Goal: Task Accomplishment & Management: Manage account settings

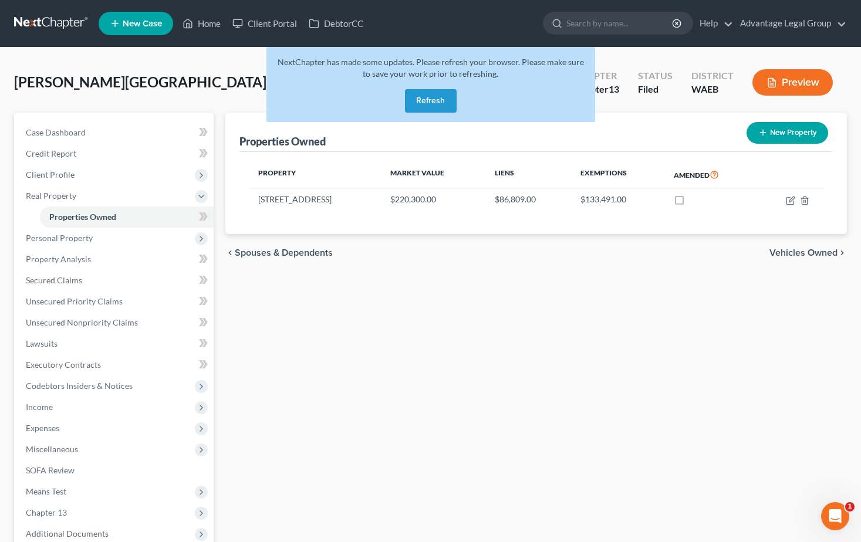
click at [444, 96] on button "Refresh" at bounding box center [431, 100] width 52 height 23
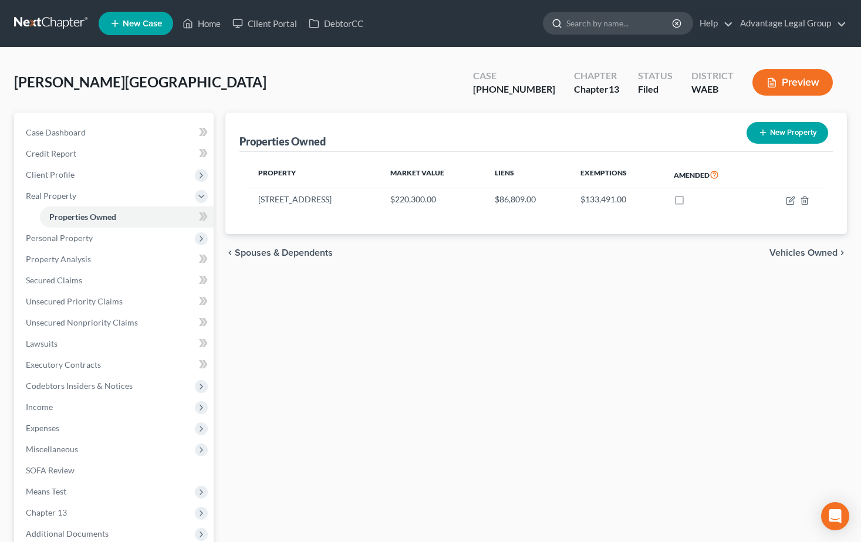
click at [562, 19] on icon at bounding box center [556, 23] width 11 height 11
click at [205, 23] on link "Home" at bounding box center [202, 23] width 50 height 21
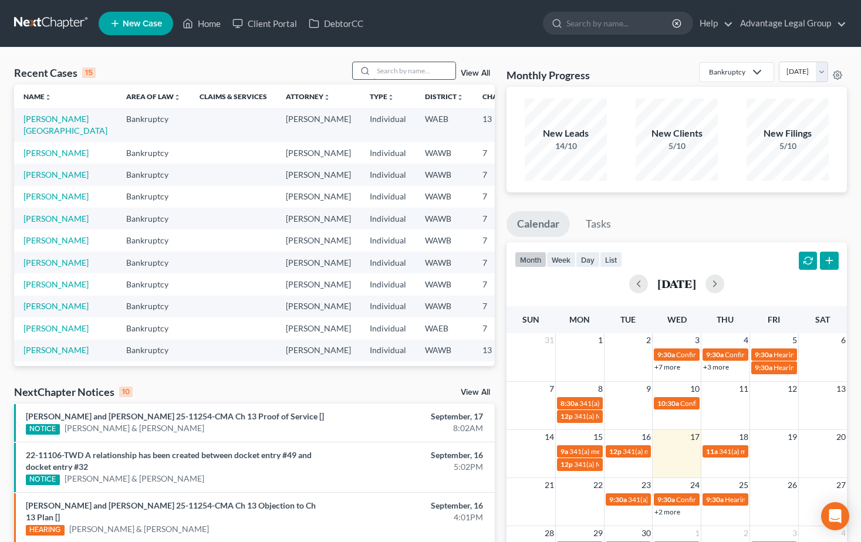
click at [398, 73] on input "search" at bounding box center [414, 70] width 82 height 17
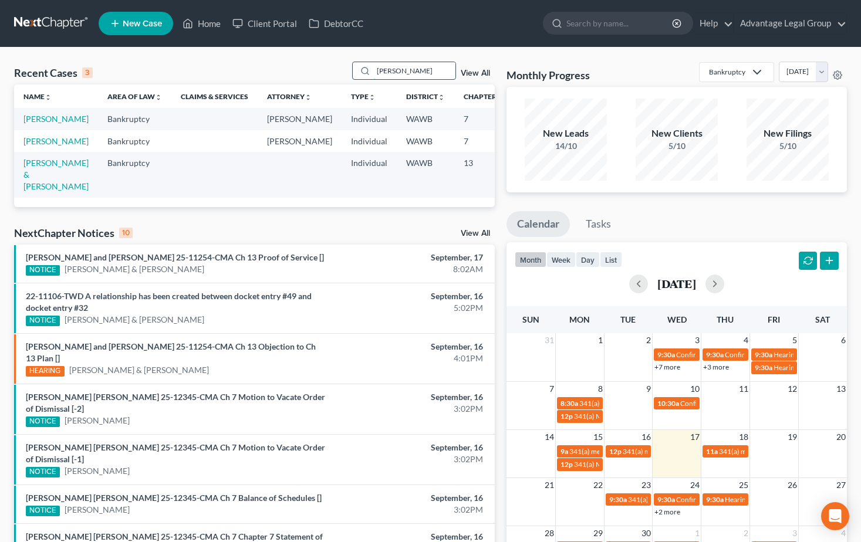
type input "nichols"
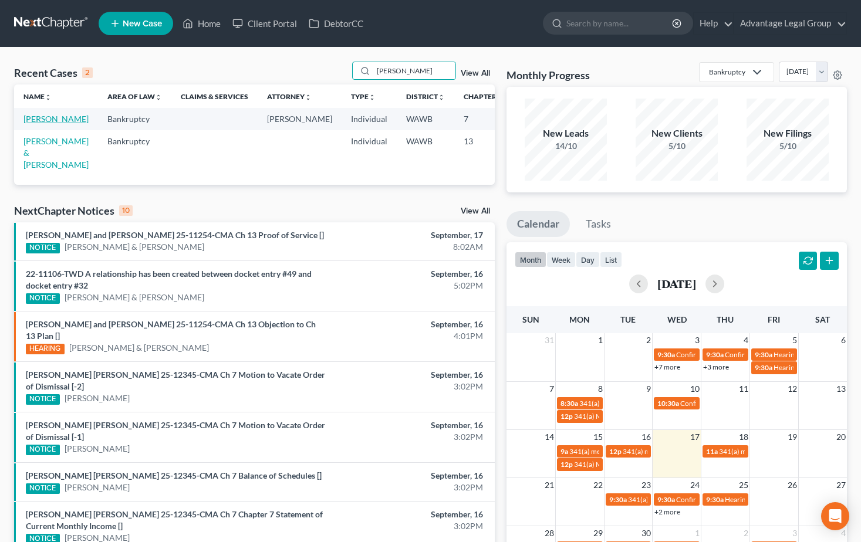
click at [29, 121] on link "Nichols, Candi" at bounding box center [55, 119] width 65 height 10
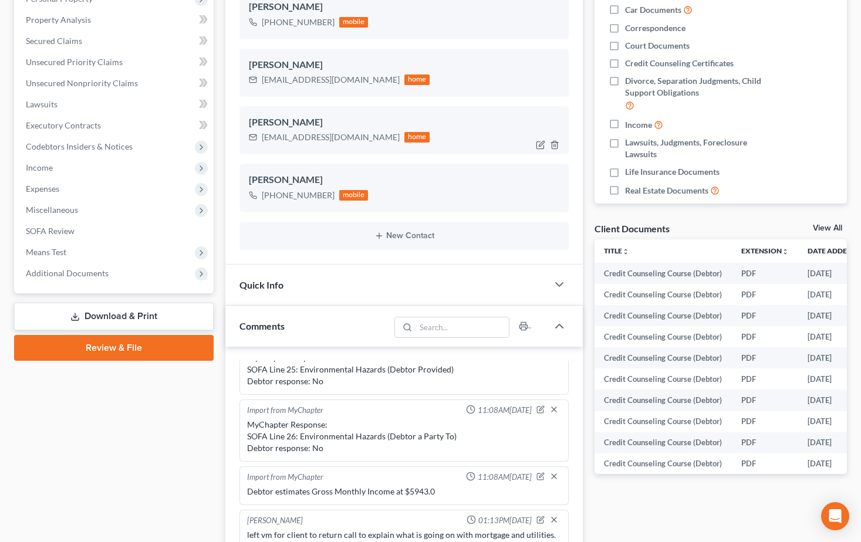
scroll to position [235, 0]
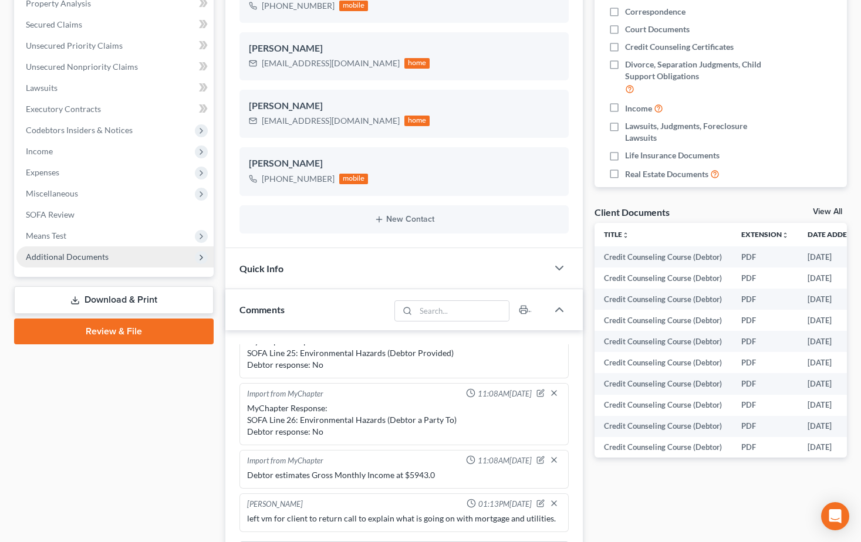
click at [57, 257] on span "Additional Documents" at bounding box center [67, 257] width 83 height 10
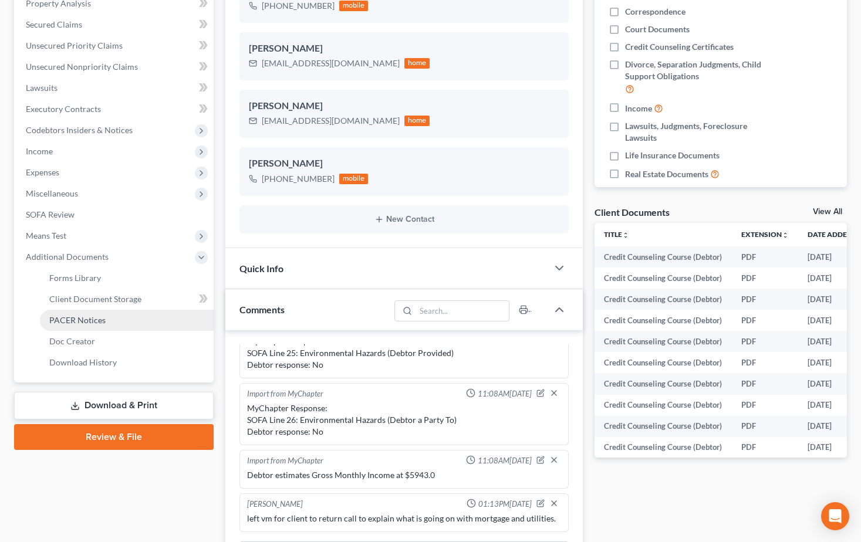
click at [84, 317] on span "PACER Notices" at bounding box center [77, 320] width 56 height 10
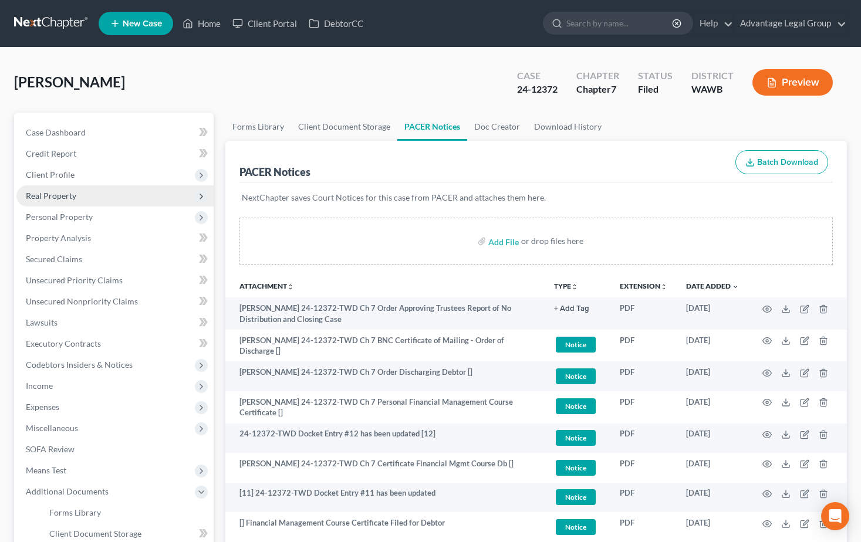
click at [36, 189] on span "Real Property" at bounding box center [114, 195] width 197 height 21
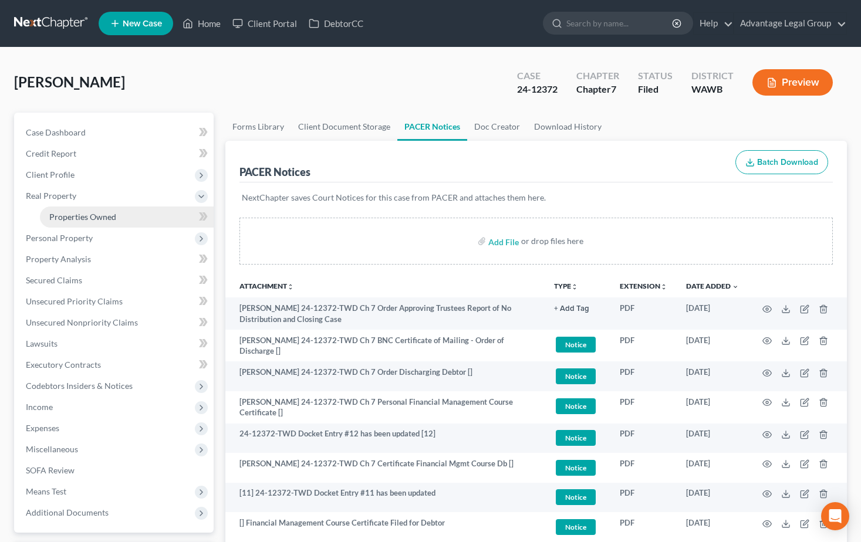
click at [65, 214] on span "Properties Owned" at bounding box center [82, 217] width 67 height 10
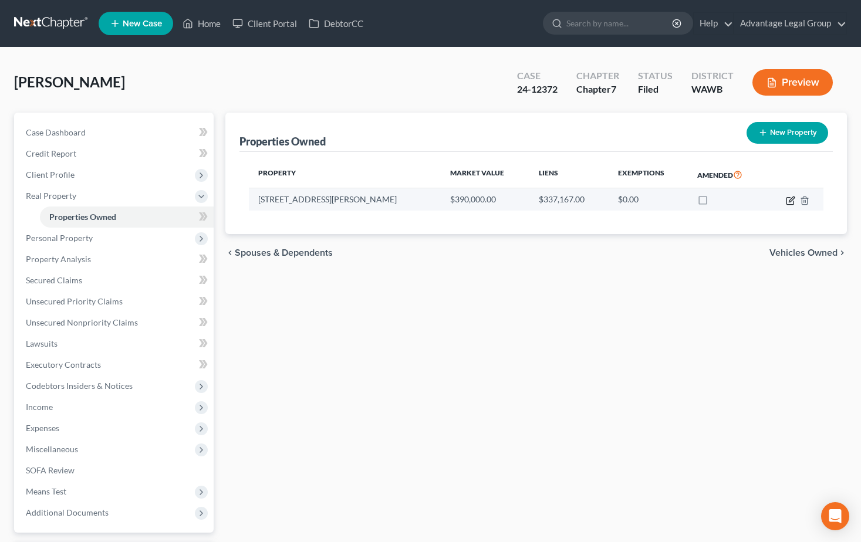
click at [787, 201] on icon "button" at bounding box center [789, 200] width 7 height 7
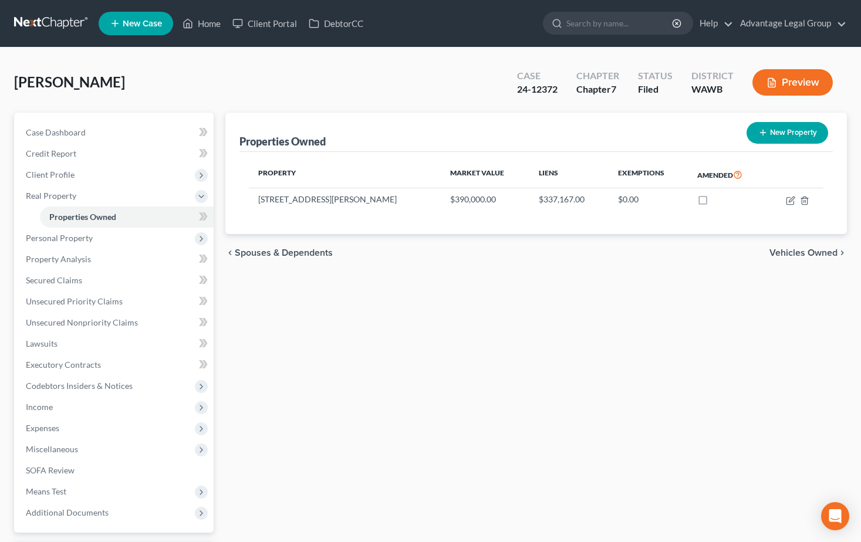
select select "50"
select select "0"
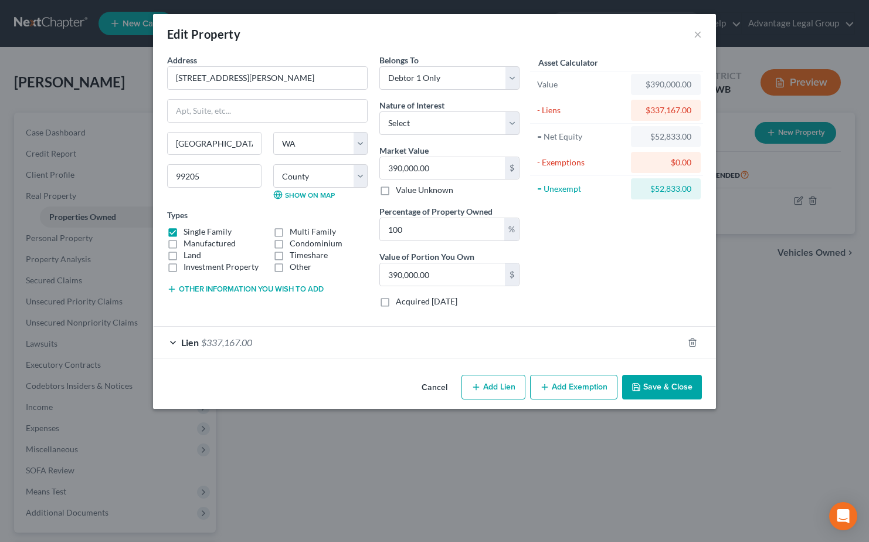
click at [219, 339] on span "$337,167.00" at bounding box center [226, 342] width 51 height 11
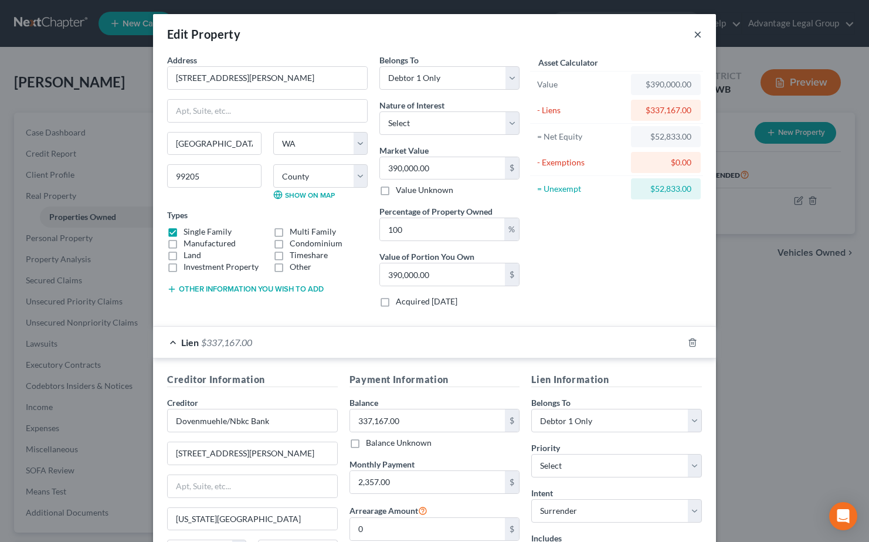
click at [694, 33] on button "×" at bounding box center [698, 34] width 8 height 14
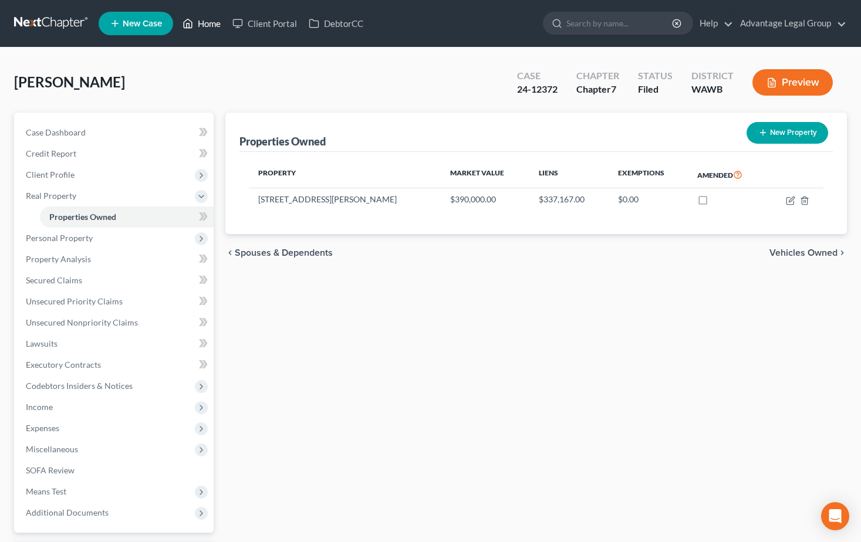
click at [218, 21] on link "Home" at bounding box center [202, 23] width 50 height 21
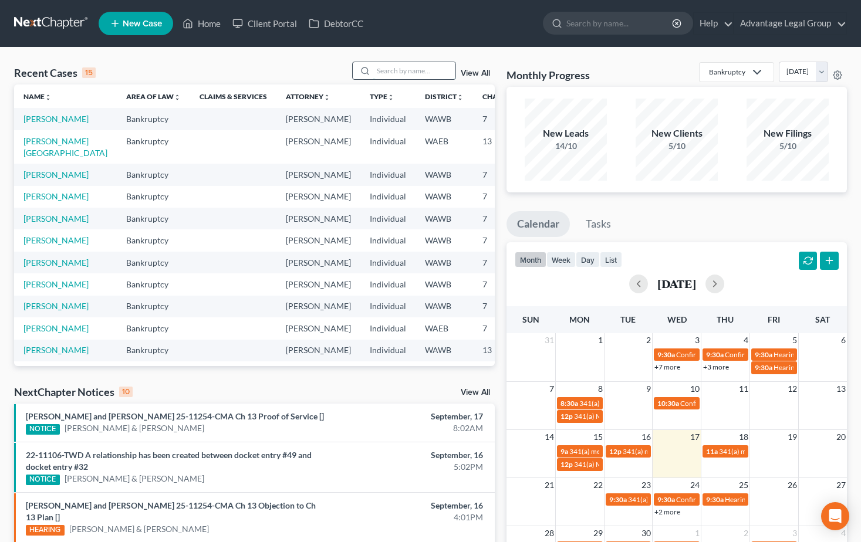
click at [389, 70] on input "search" at bounding box center [414, 70] width 82 height 17
type input "laird"
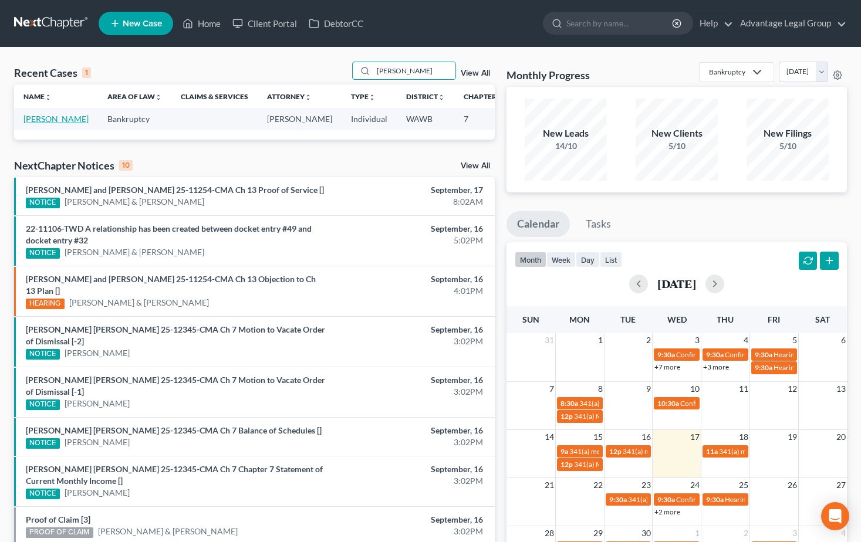
click at [26, 124] on link "Laird, Christopher" at bounding box center [55, 119] width 65 height 10
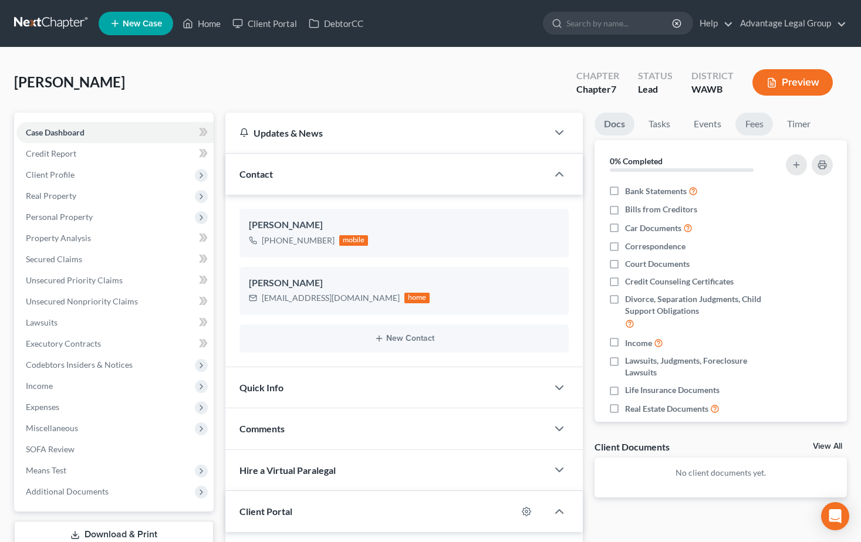
click at [749, 129] on link "Fees" at bounding box center [754, 124] width 38 height 23
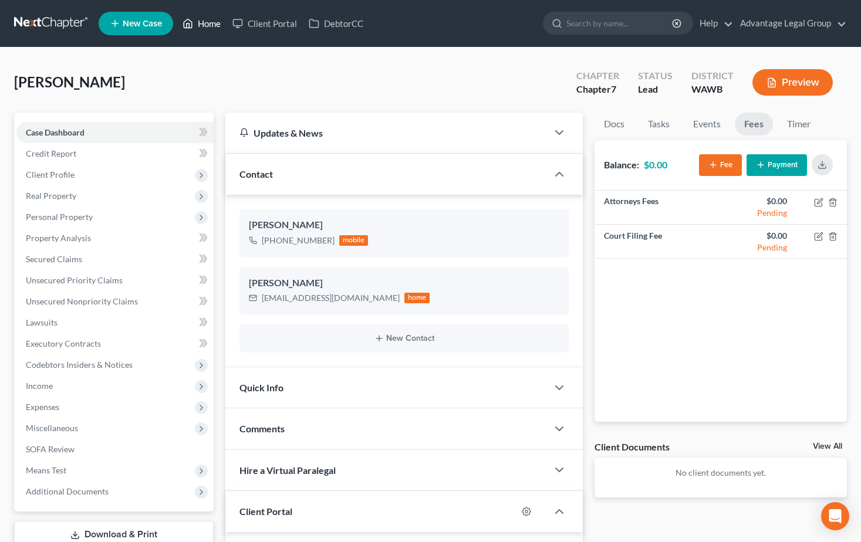
drag, startPoint x: 217, startPoint y: 23, endPoint x: 232, endPoint y: 45, distance: 27.0
click at [217, 23] on link "Home" at bounding box center [202, 23] width 50 height 21
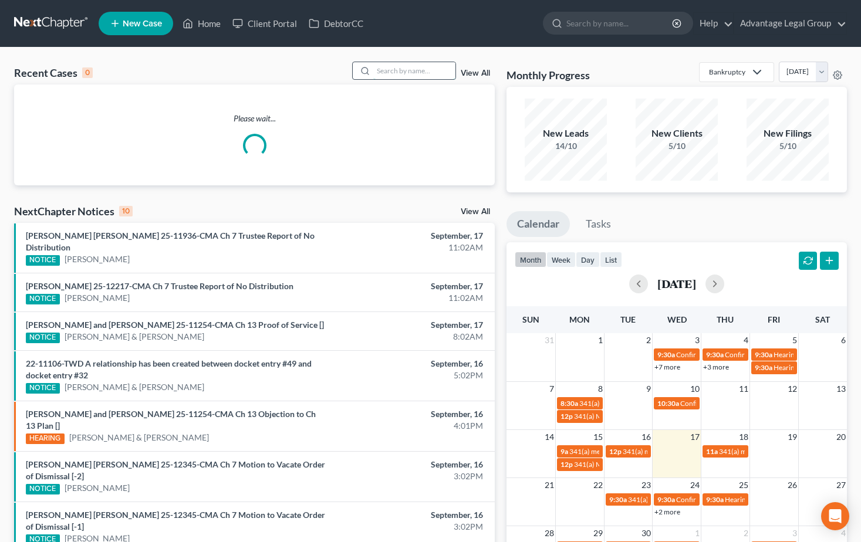
click at [397, 73] on input "search" at bounding box center [414, 70] width 82 height 17
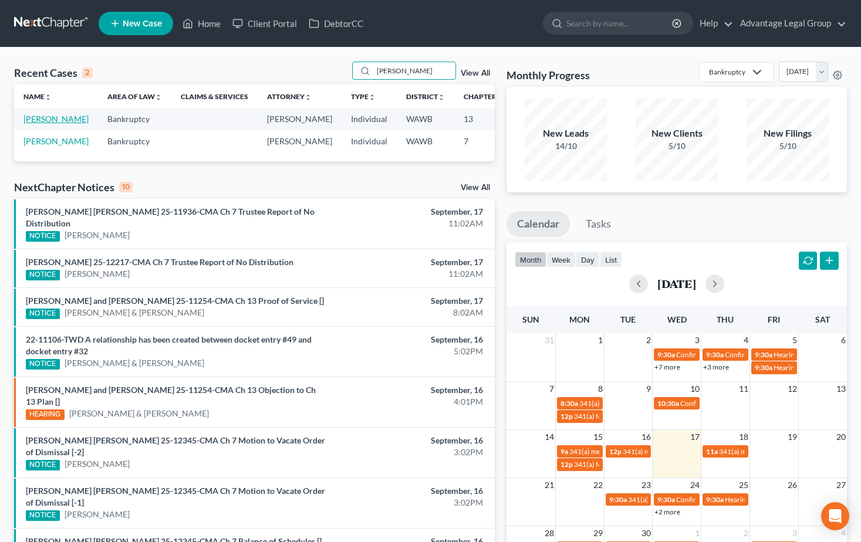
type input "hansen"
click at [32, 120] on link "Hansen, Taryne" at bounding box center [55, 119] width 65 height 10
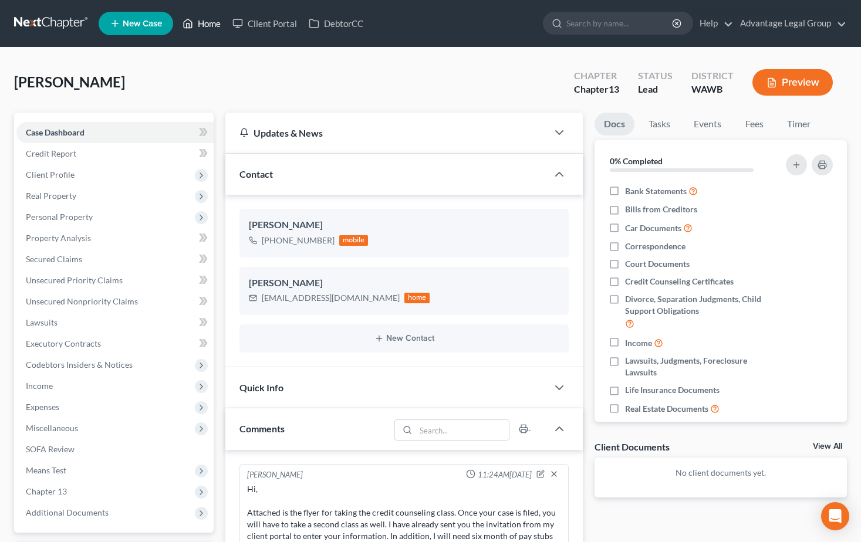
click at [214, 26] on link "Home" at bounding box center [202, 23] width 50 height 21
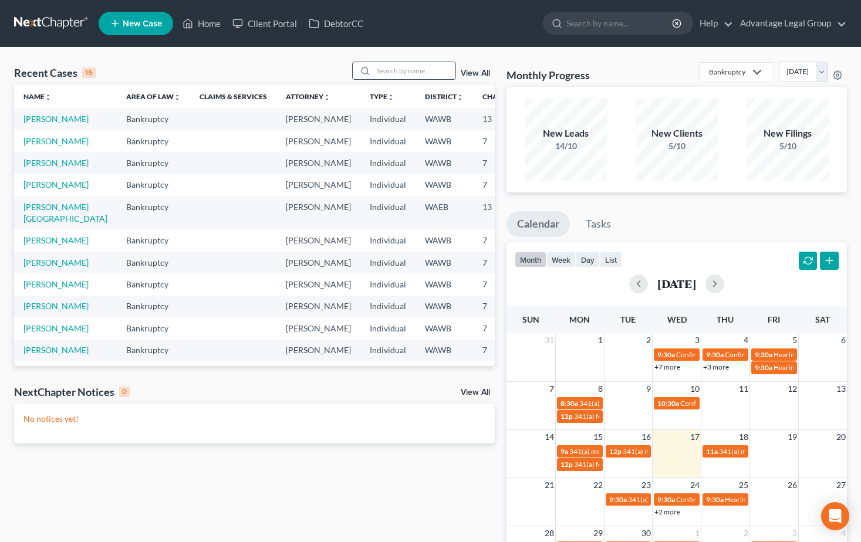
click at [383, 74] on input "search" at bounding box center [414, 70] width 82 height 17
type input "norwood"
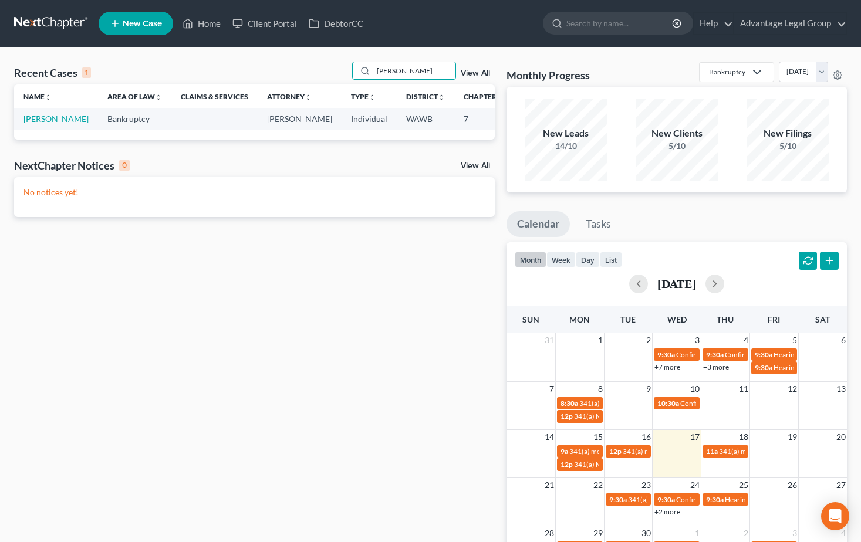
click at [33, 119] on link "Norwood, Jennifer" at bounding box center [55, 119] width 65 height 10
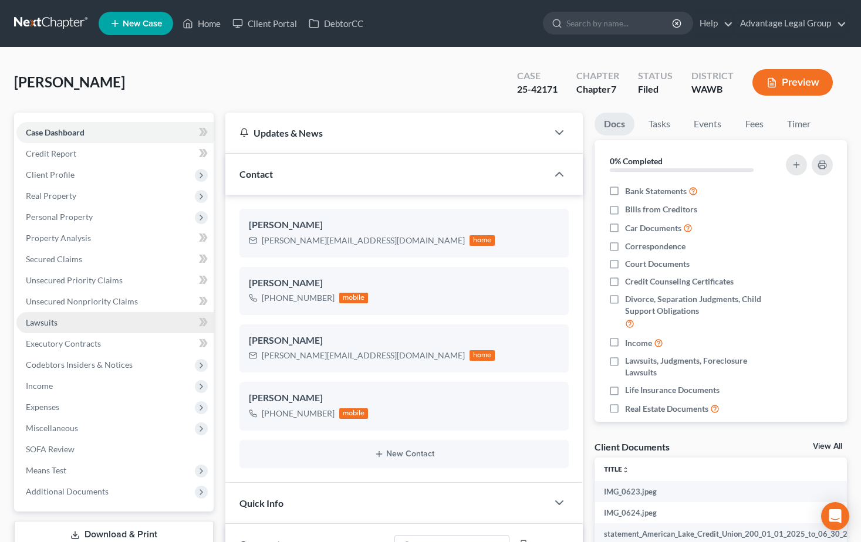
scroll to position [59, 0]
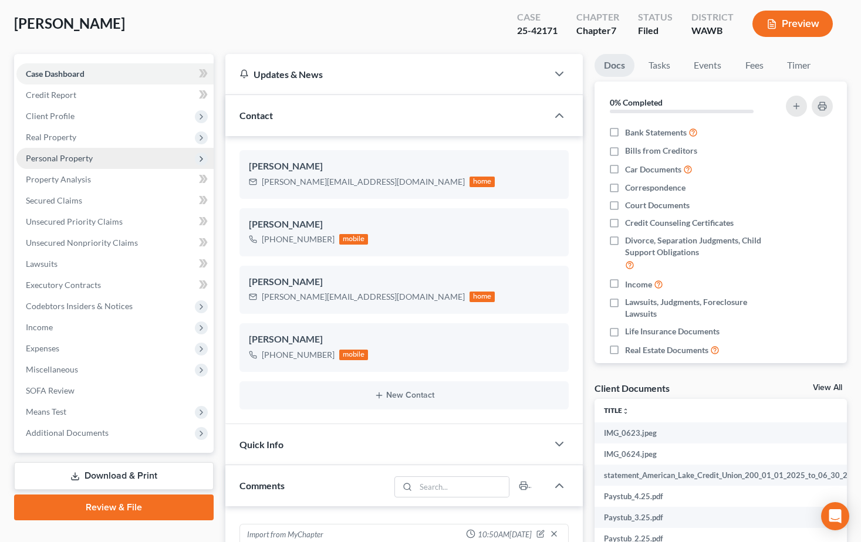
click at [48, 159] on span "Personal Property" at bounding box center [59, 158] width 67 height 10
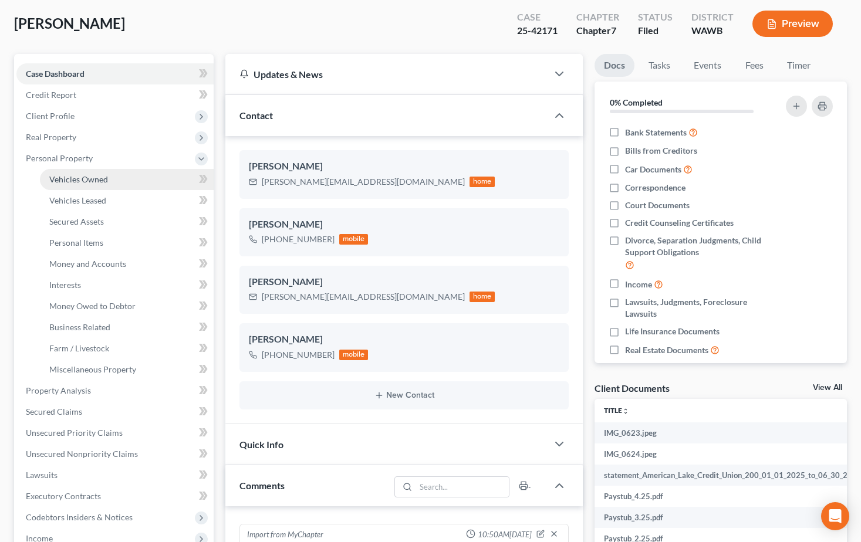
click at [56, 184] on span "Vehicles Owned" at bounding box center [78, 179] width 59 height 10
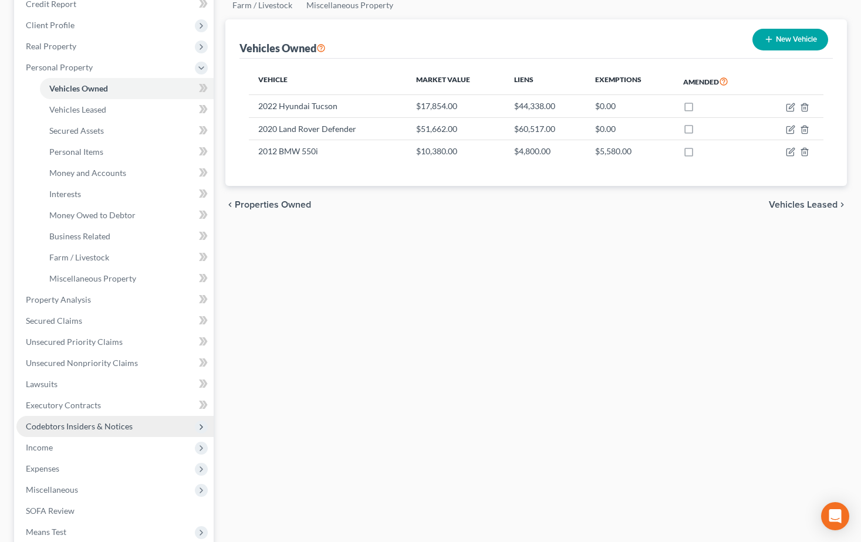
scroll to position [176, 0]
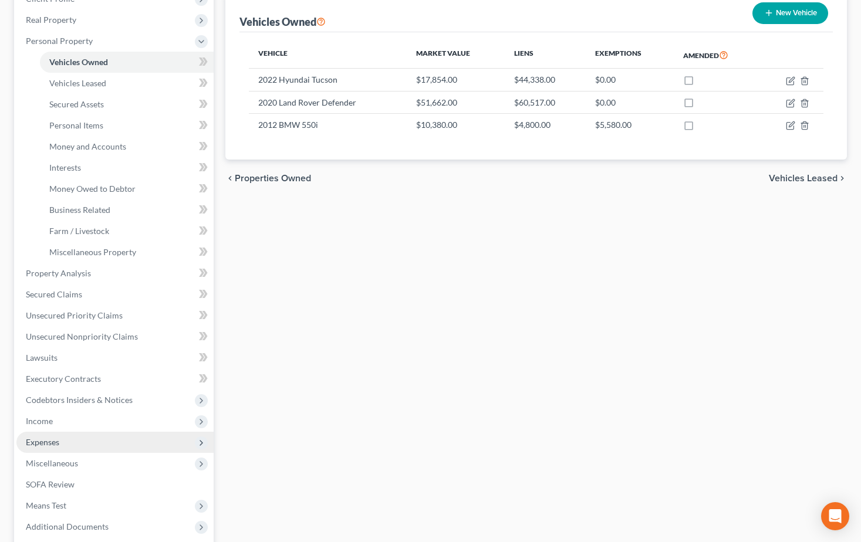
click at [46, 445] on span "Expenses" at bounding box center [42, 442] width 33 height 10
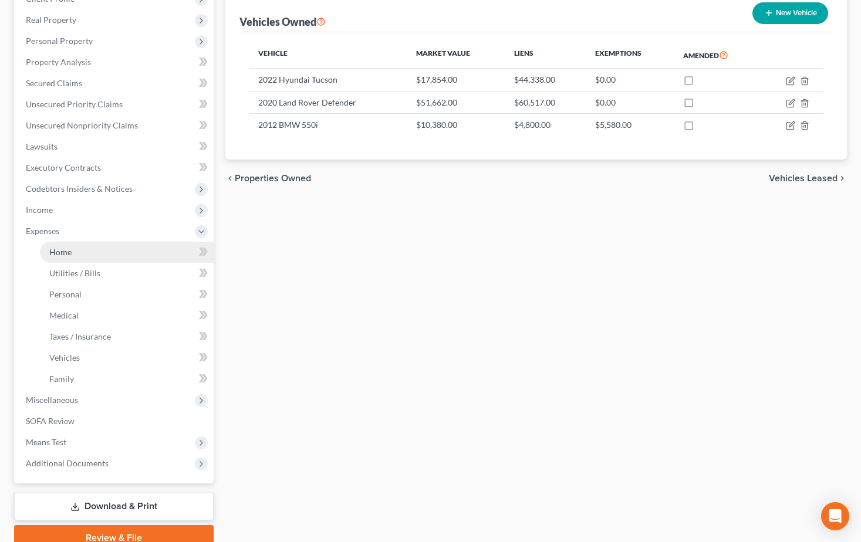
click at [60, 250] on span "Home" at bounding box center [60, 252] width 22 height 10
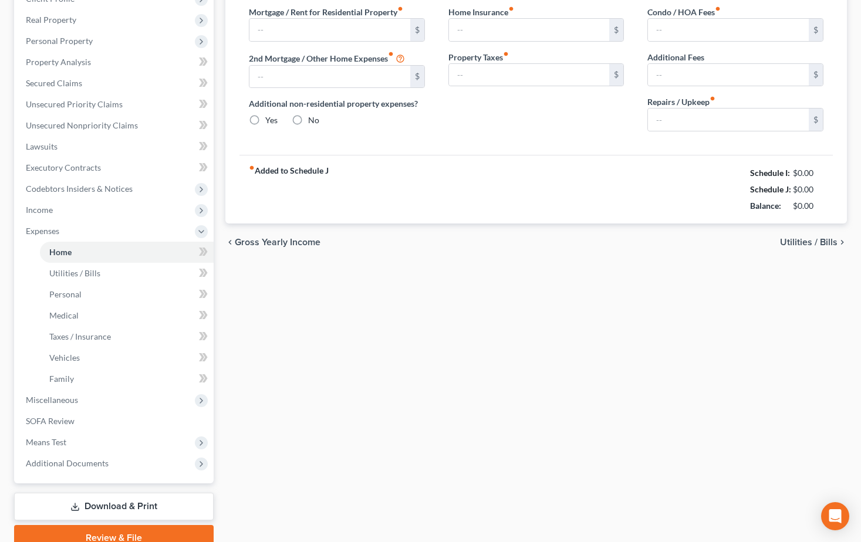
type input "2,000.00"
type input "0.00"
radio input "true"
type input "0.00"
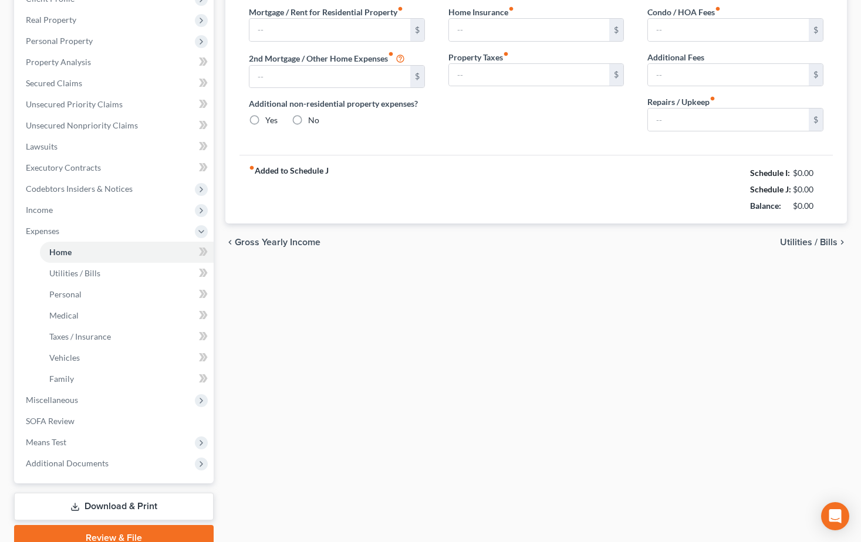
type input "0.00"
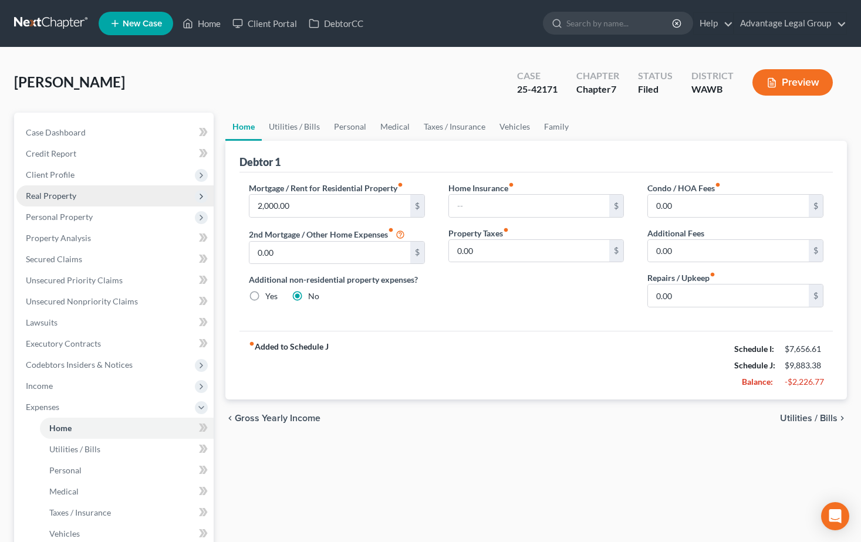
click at [23, 193] on span "Real Property" at bounding box center [114, 195] width 197 height 21
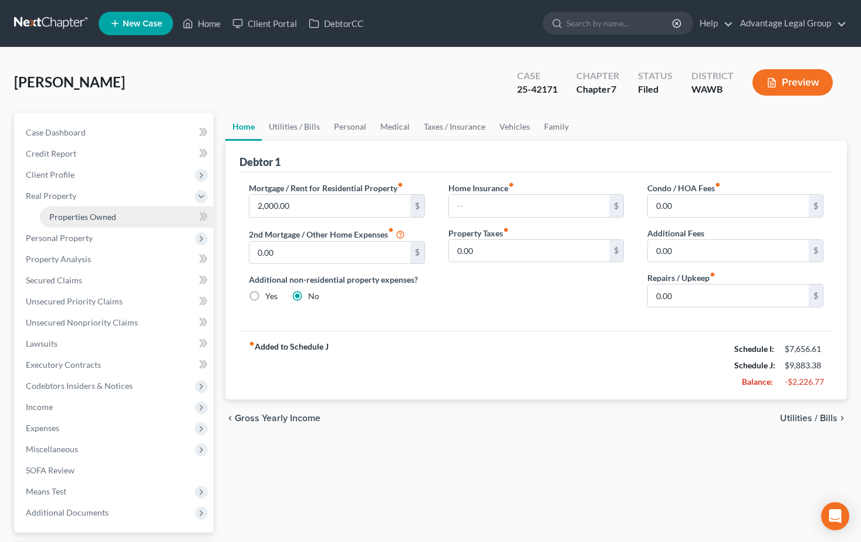
click at [89, 220] on span "Properties Owned" at bounding box center [82, 217] width 67 height 10
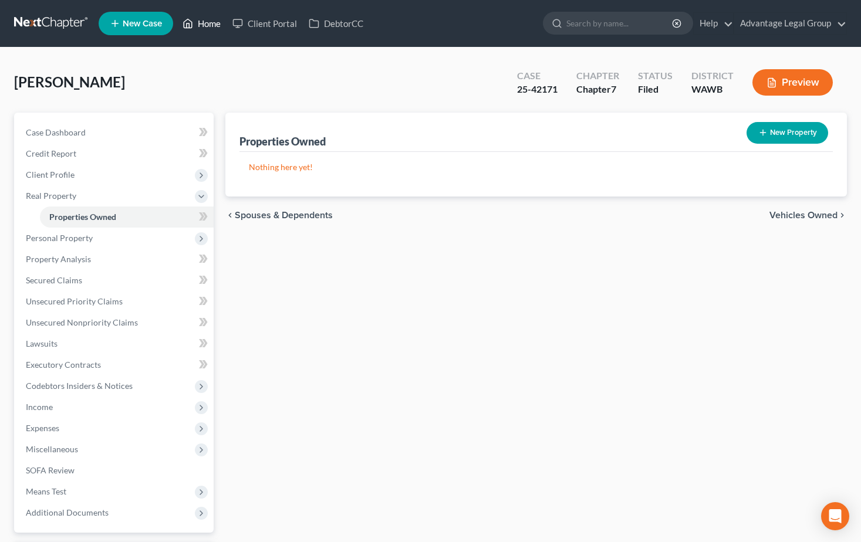
click at [207, 26] on link "Home" at bounding box center [202, 23] width 50 height 21
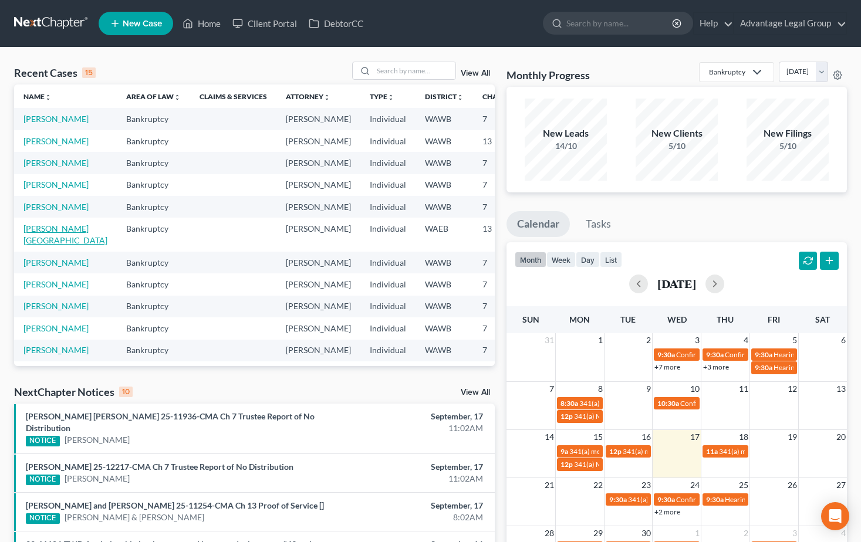
click at [36, 245] on link "[PERSON_NAME][GEOGRAPHIC_DATA]" at bounding box center [65, 235] width 84 height 22
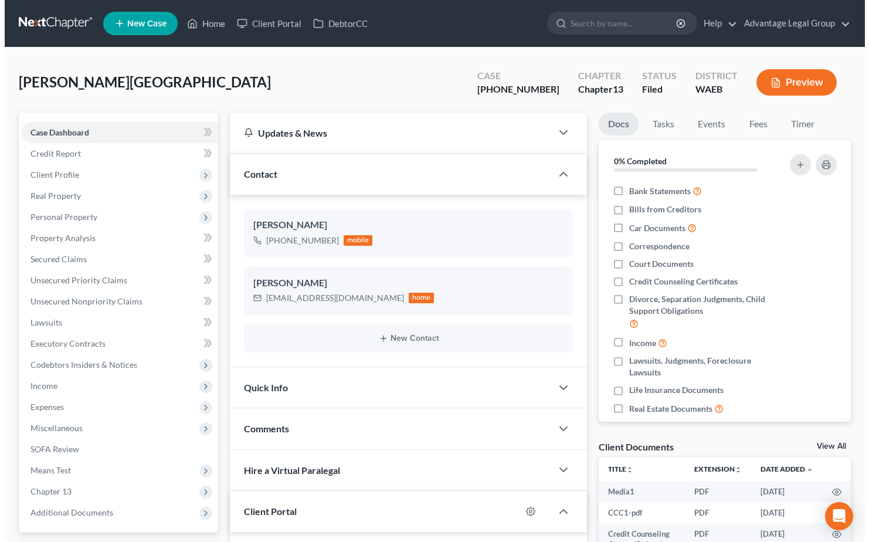
scroll to position [2548, 0]
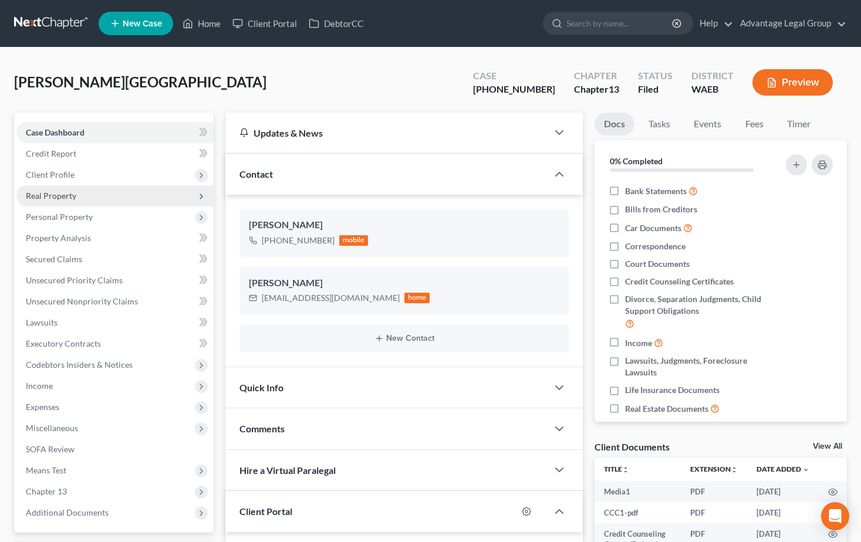
click at [50, 196] on span "Real Property" at bounding box center [51, 196] width 50 height 10
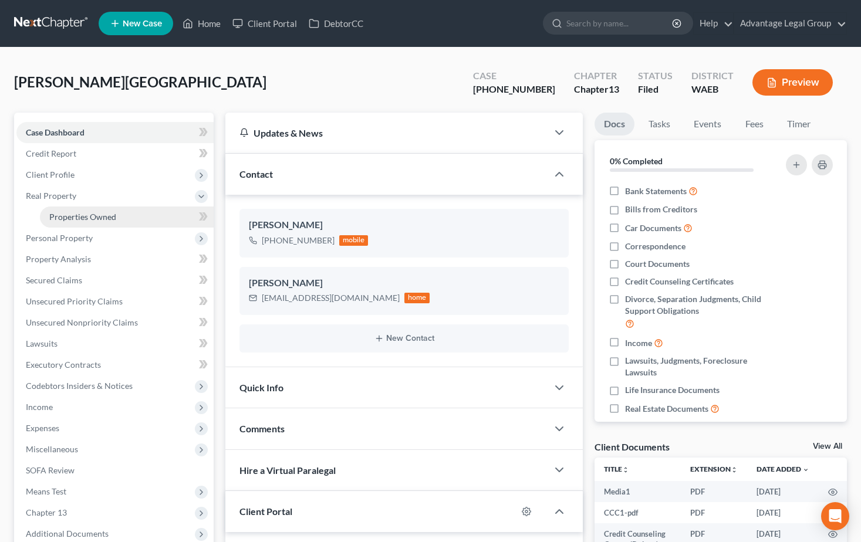
click at [56, 212] on span "Properties Owned" at bounding box center [82, 217] width 67 height 10
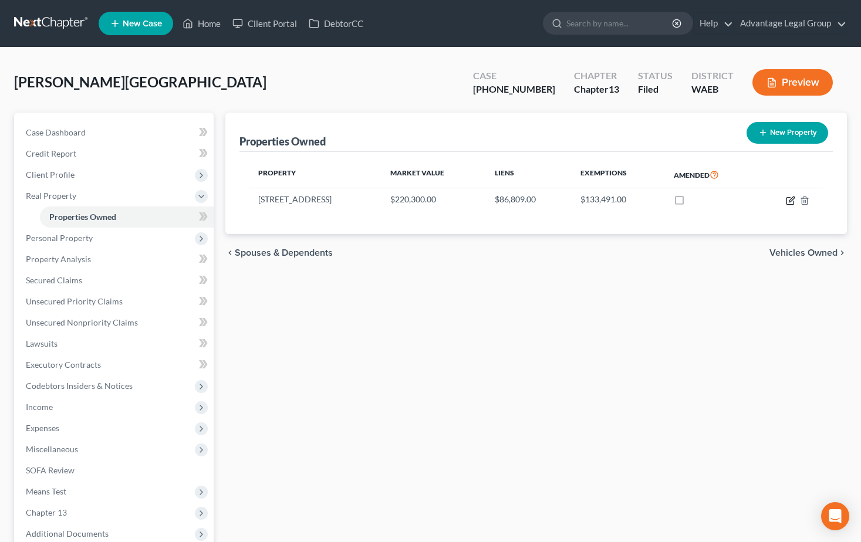
drag, startPoint x: 788, startPoint y: 204, endPoint x: 788, endPoint y: 215, distance: 11.1
click at [788, 204] on icon "button" at bounding box center [790, 200] width 9 height 9
select select "50"
select select "23"
select select "0"
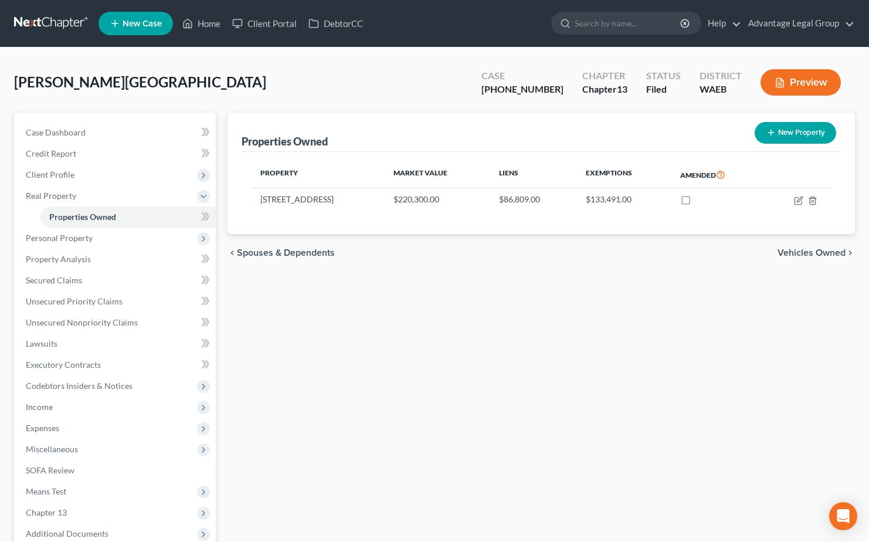
select select "0"
select select "50"
select select "0"
select select "4"
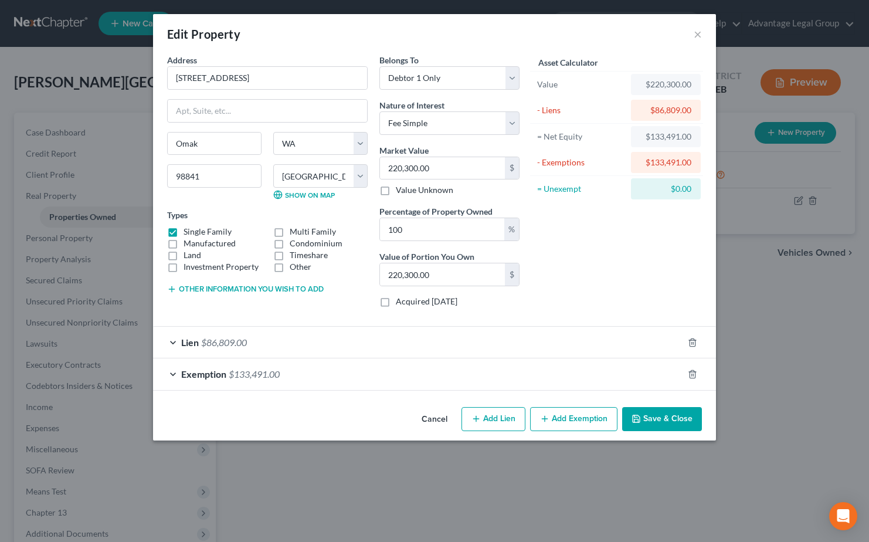
click at [239, 340] on span "$86,809.00" at bounding box center [224, 342] width 46 height 11
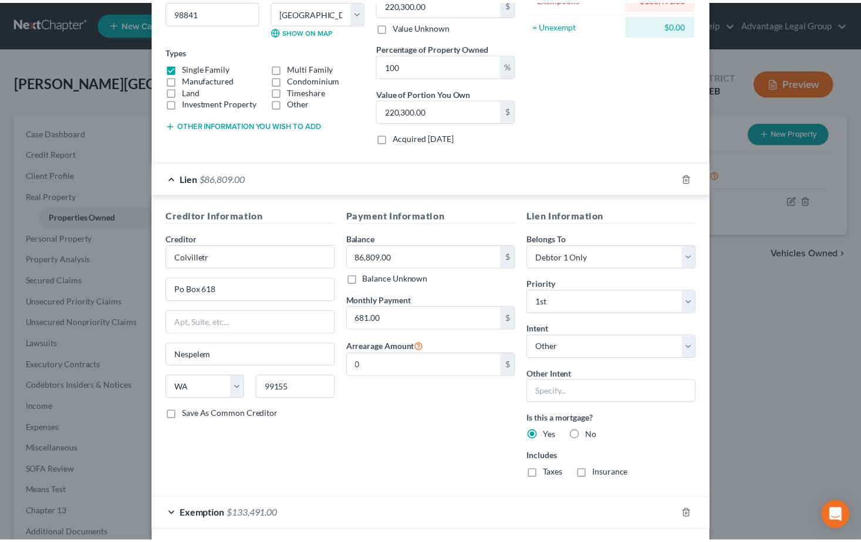
scroll to position [217, 0]
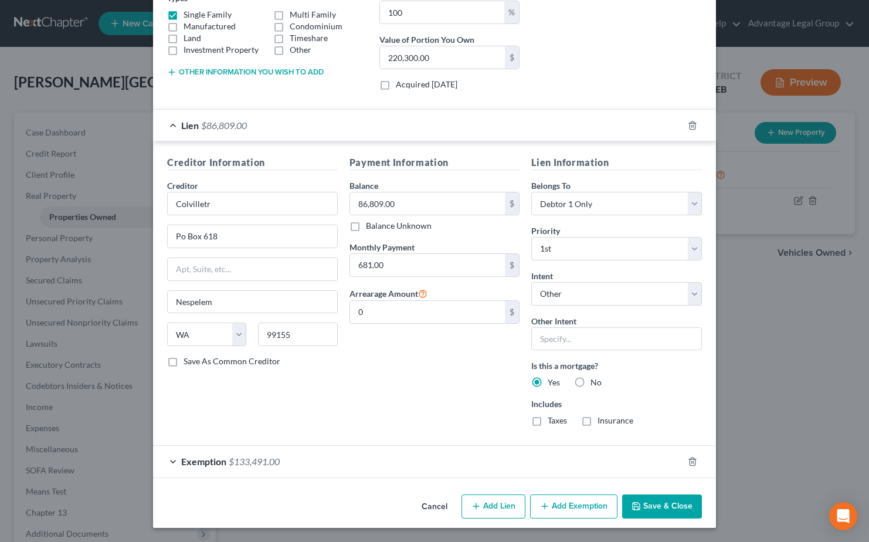
click at [105, 167] on div "Edit Property × Address * 326 birch st south, Omak, WA 98841 Omak State AL AK A…" at bounding box center [434, 271] width 869 height 542
click at [646, 503] on button "Save & Close" at bounding box center [662, 507] width 80 height 25
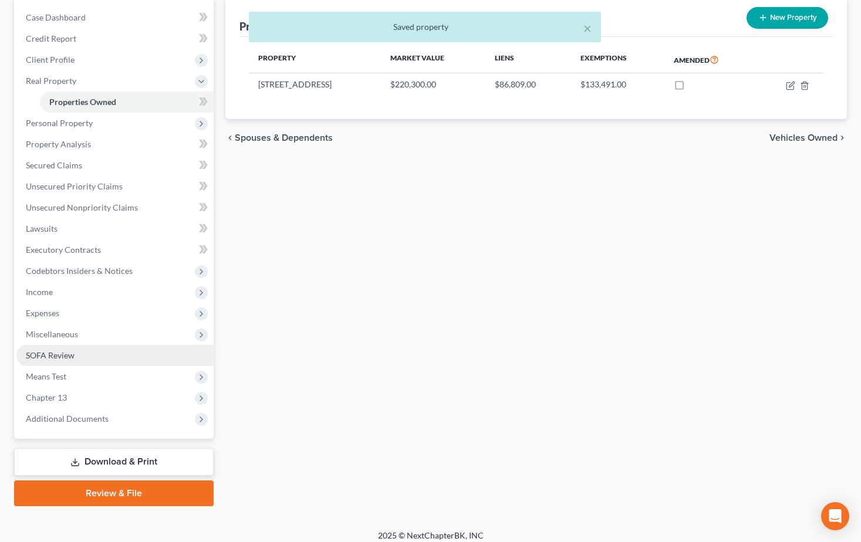
scroll to position [124, 0]
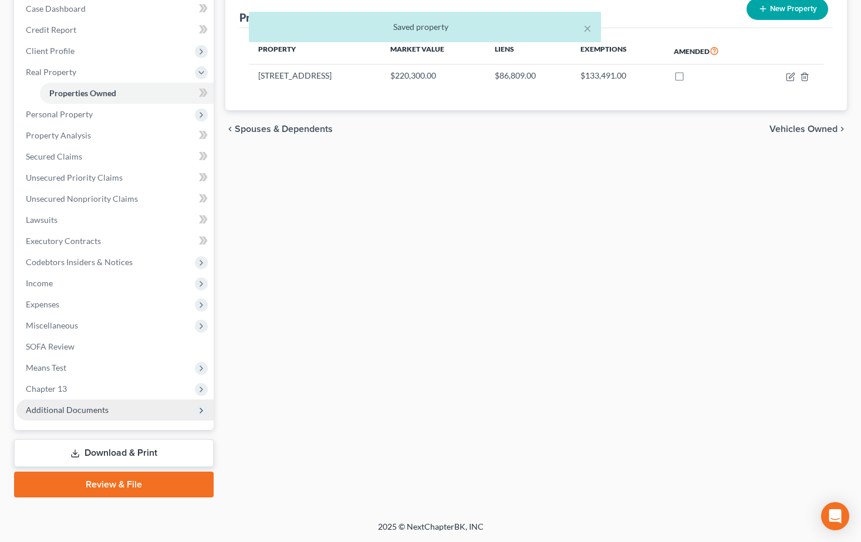
click at [73, 412] on span "Additional Documents" at bounding box center [67, 410] width 83 height 10
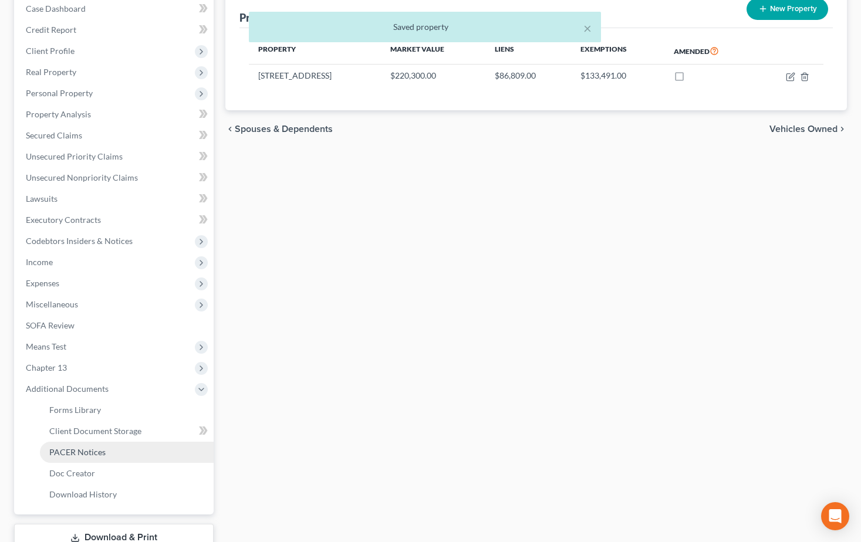
click at [75, 452] on span "PACER Notices" at bounding box center [77, 452] width 56 height 10
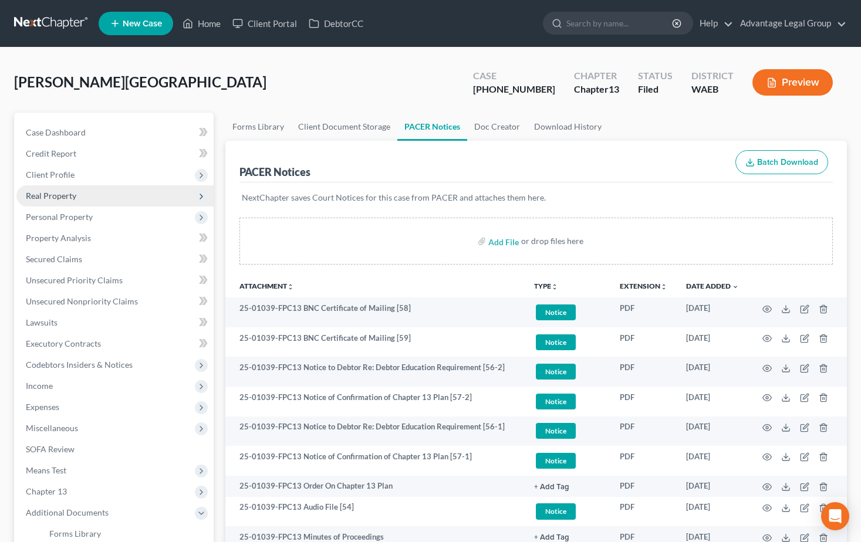
click at [42, 195] on span "Real Property" at bounding box center [51, 196] width 50 height 10
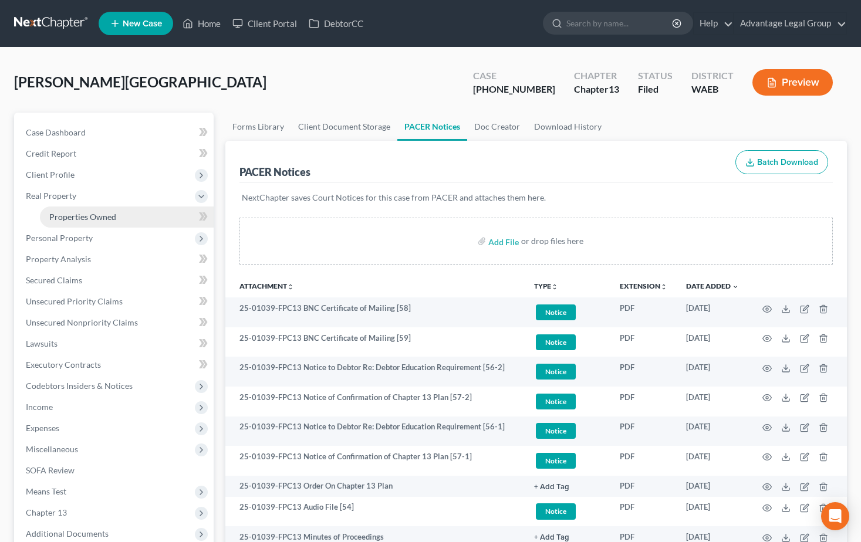
click at [61, 214] on span "Properties Owned" at bounding box center [82, 217] width 67 height 10
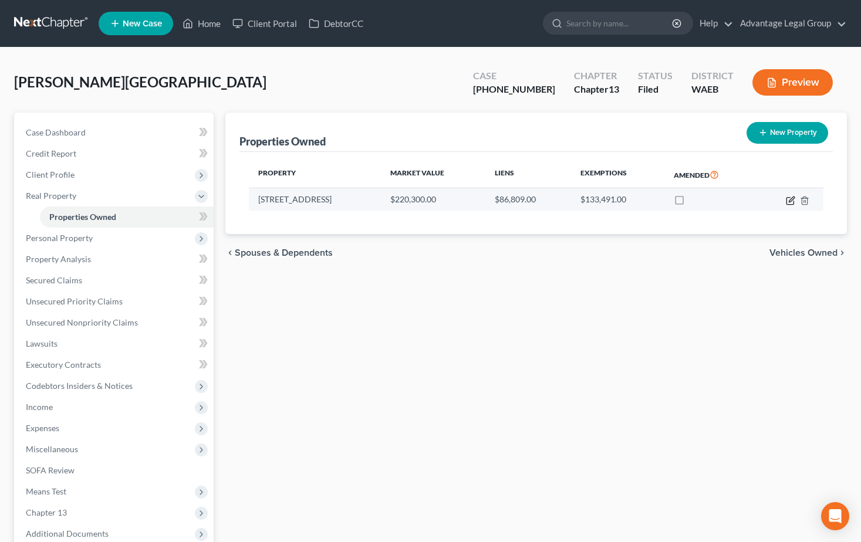
click at [793, 202] on icon "button" at bounding box center [790, 200] width 9 height 9
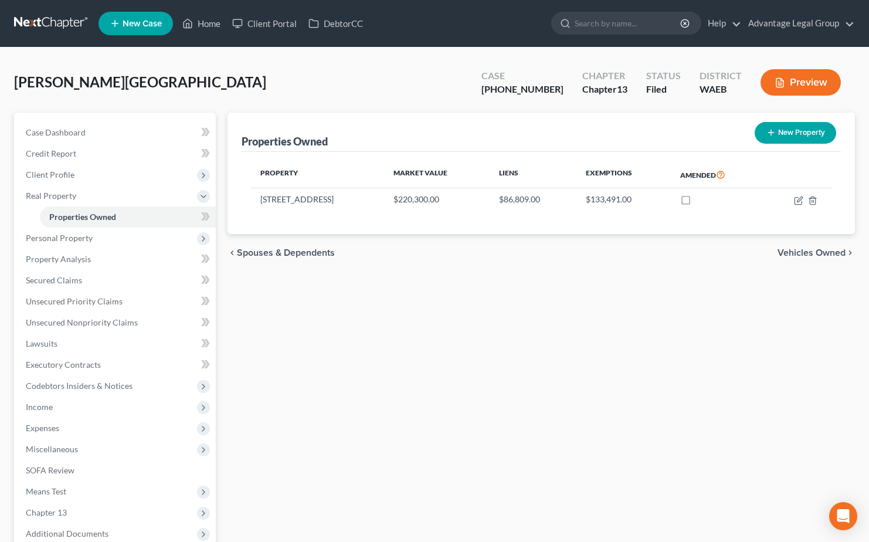
select select "50"
select select "23"
select select "0"
select select "50"
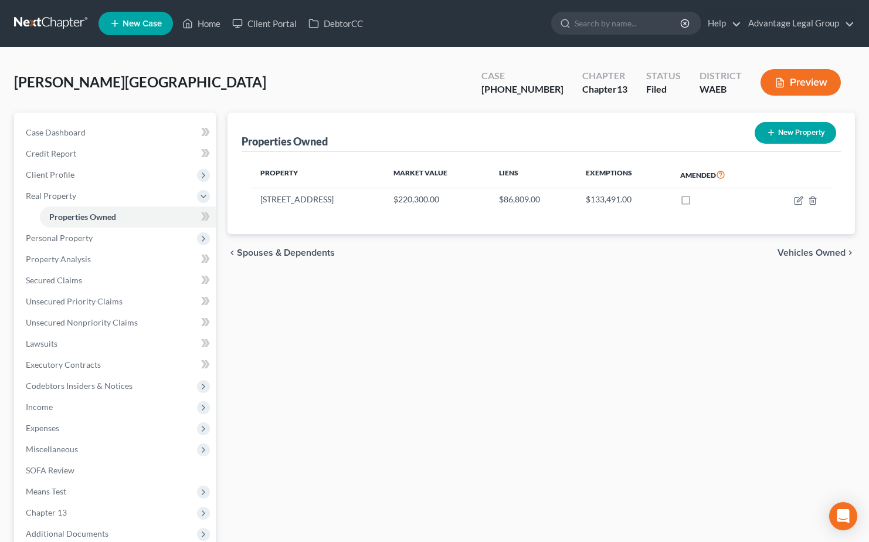
select select "0"
select select "4"
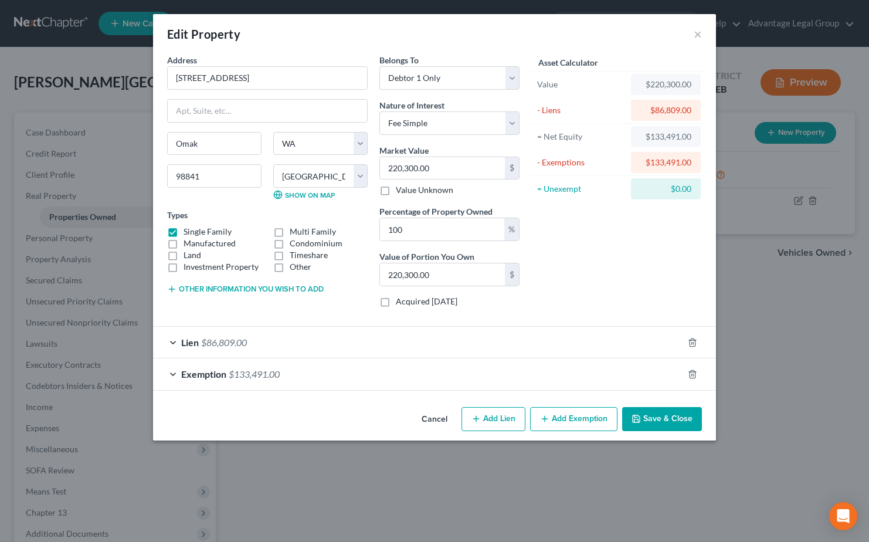
click at [219, 339] on span "$86,809.00" at bounding box center [224, 342] width 46 height 11
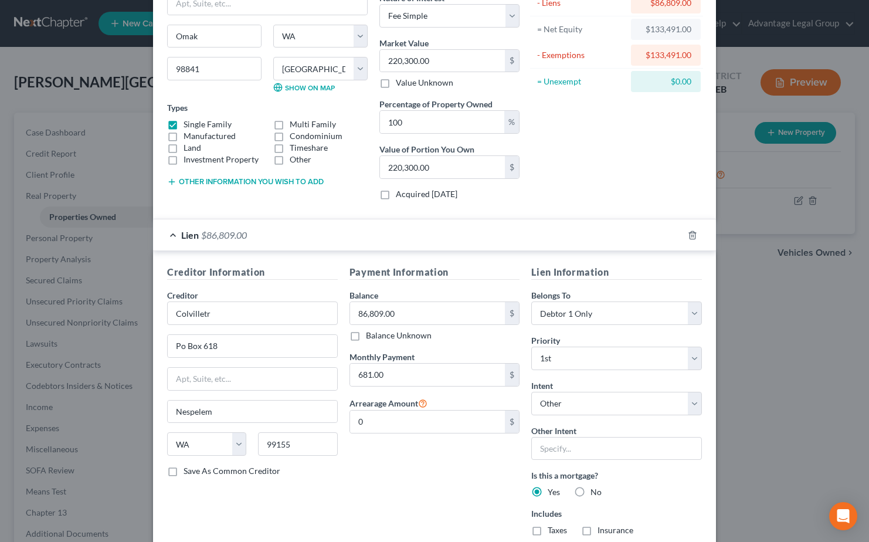
scroll to position [100, 0]
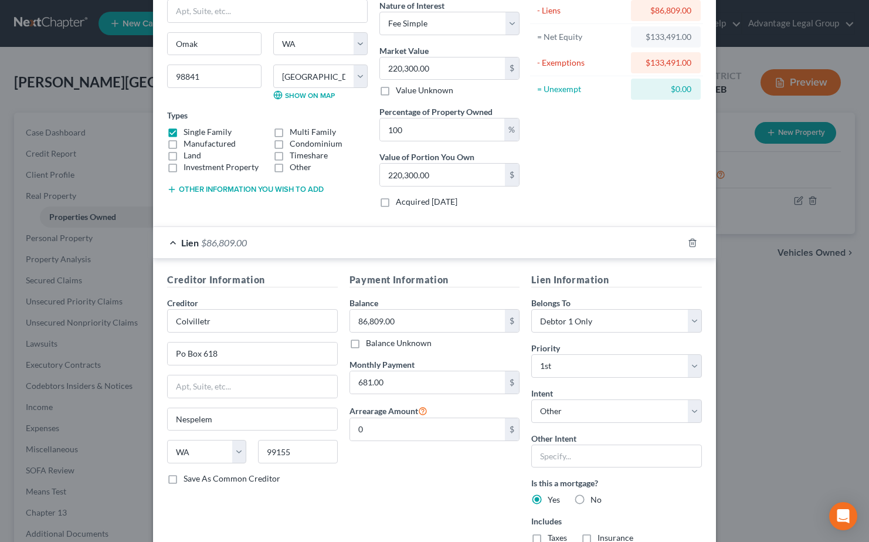
click at [796, 319] on div "Edit Property × Address * 326 birch st south, Omak, WA 98841 Omak State AL AK A…" at bounding box center [434, 271] width 869 height 542
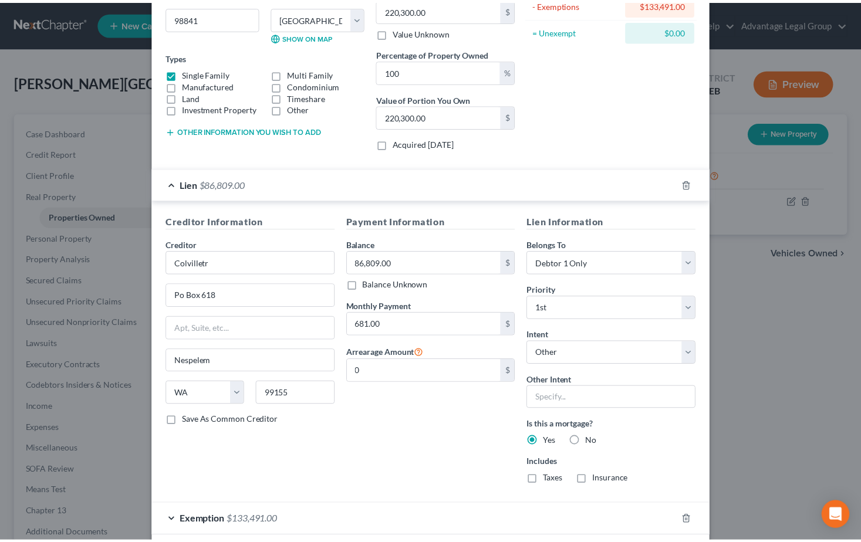
scroll to position [217, 0]
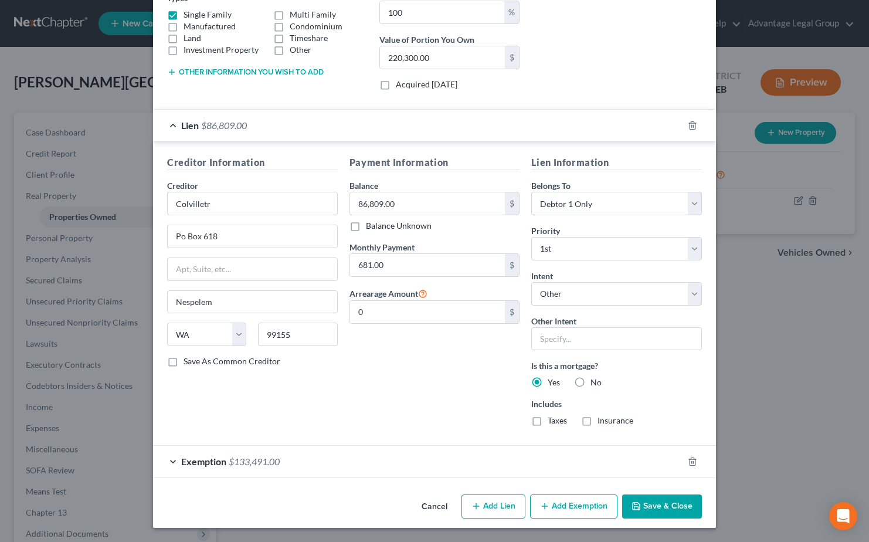
click at [661, 510] on button "Save & Close" at bounding box center [662, 507] width 80 height 25
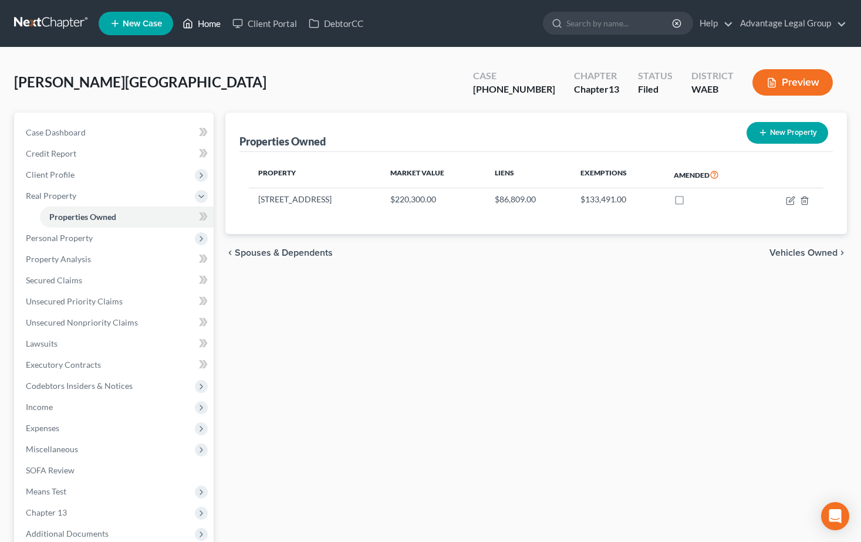
click at [206, 28] on link "Home" at bounding box center [202, 23] width 50 height 21
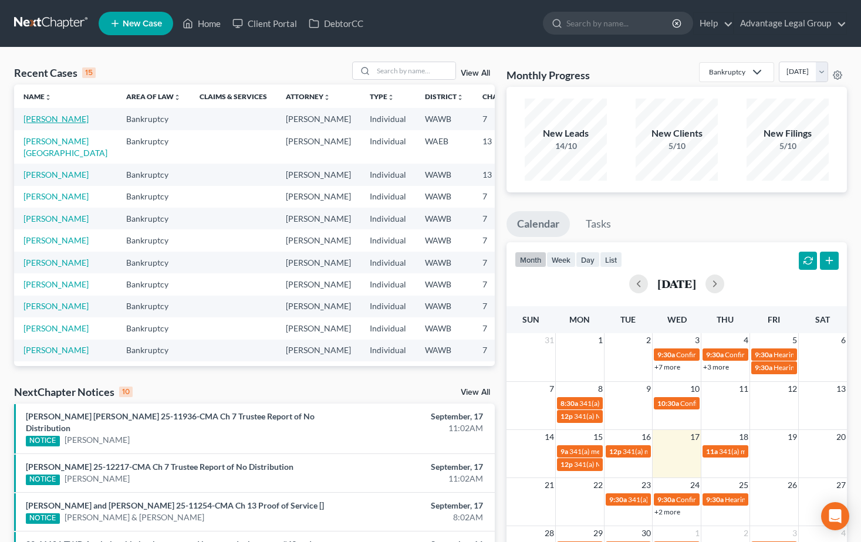
click at [46, 124] on link "Norwood, Jennifer" at bounding box center [55, 119] width 65 height 10
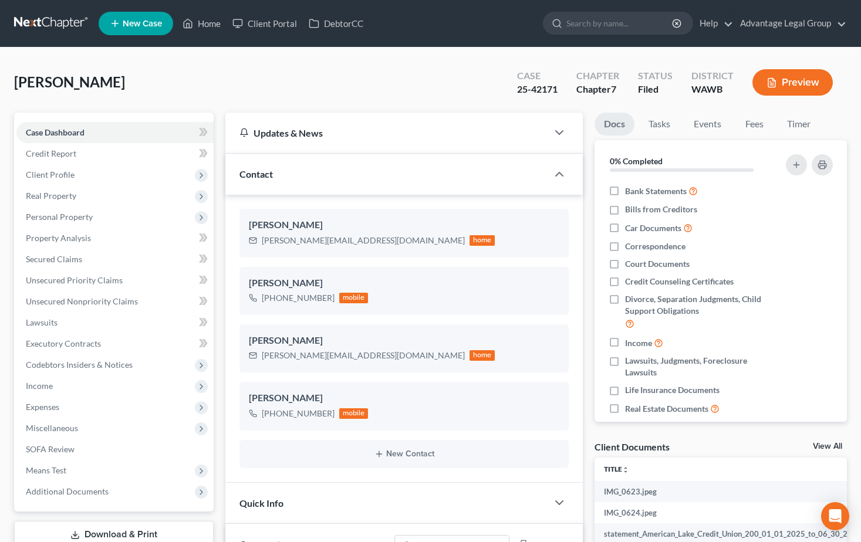
scroll to position [480, 0]
click at [49, 385] on span "Income" at bounding box center [39, 386] width 27 height 10
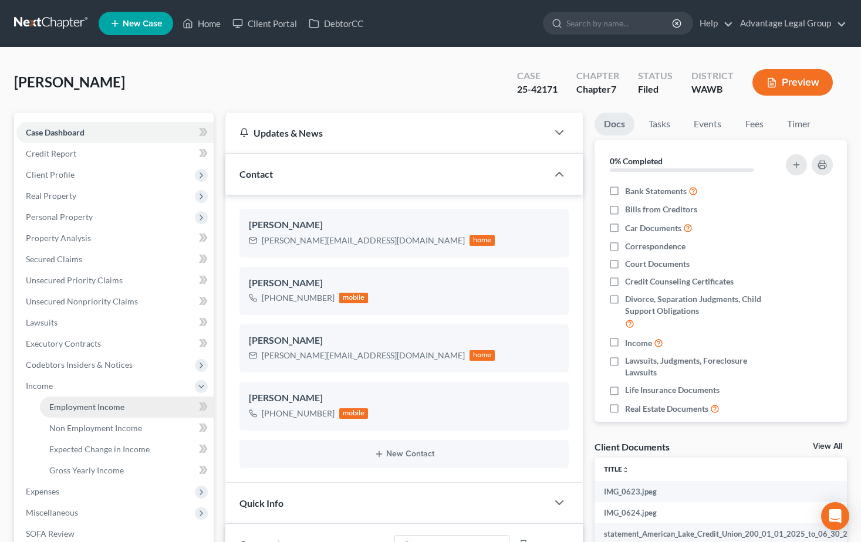
click at [90, 404] on span "Employment Income" at bounding box center [86, 407] width 75 height 10
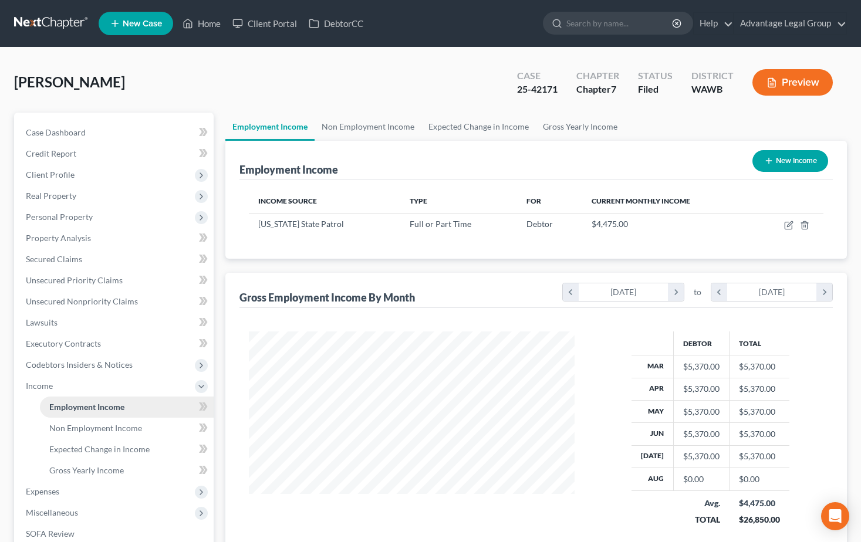
scroll to position [211, 348]
click at [60, 126] on link "Case Dashboard" at bounding box center [114, 132] width 197 height 21
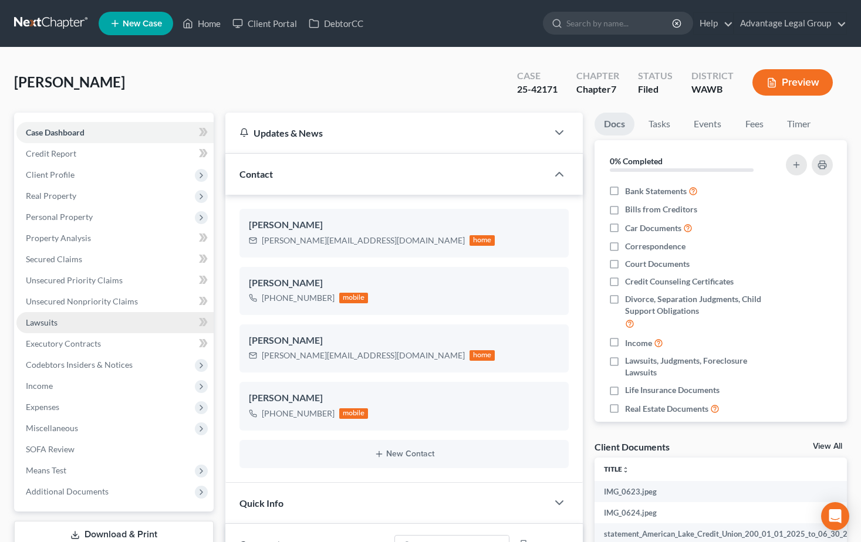
scroll to position [480, 0]
